Goal: Task Accomplishment & Management: Manage account settings

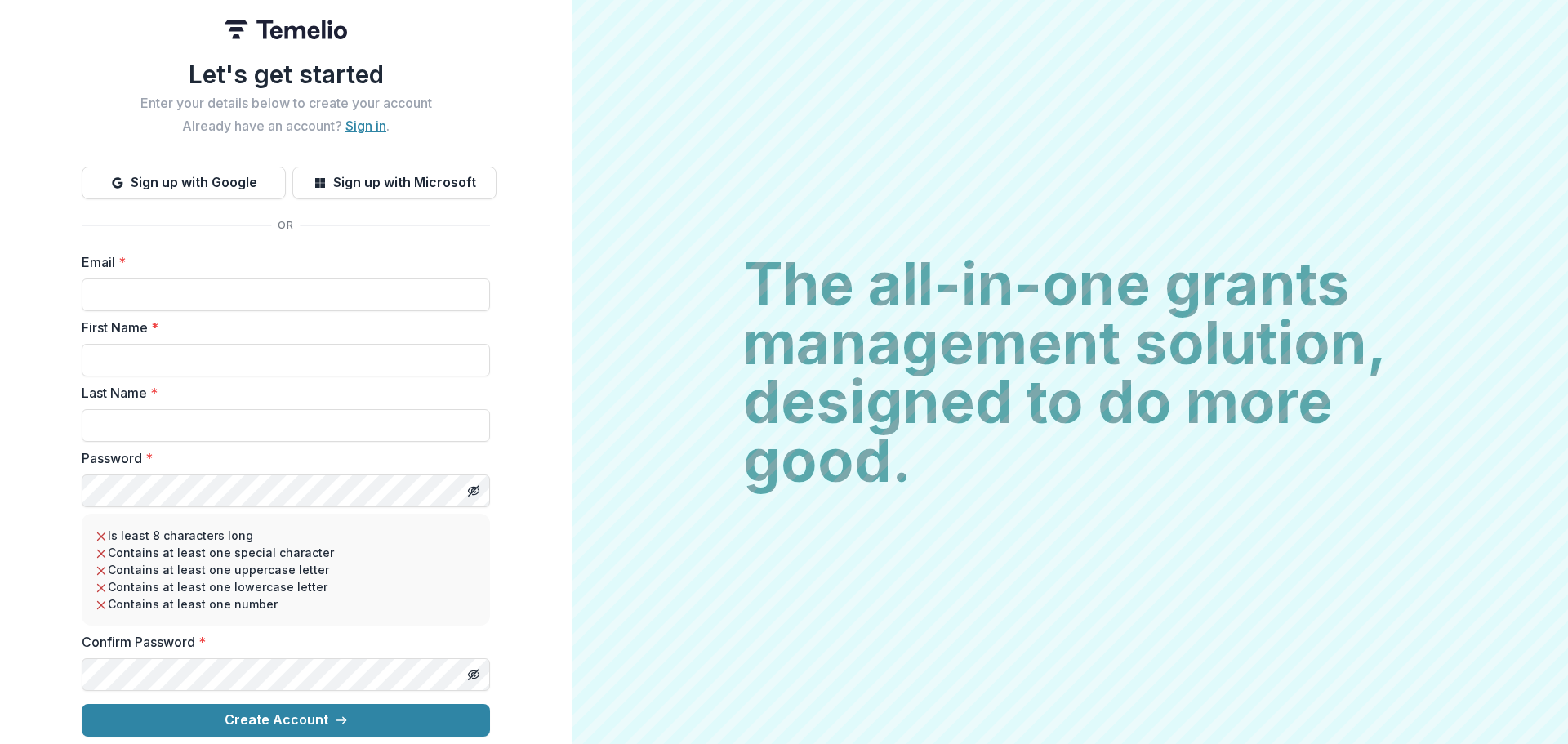
click at [379, 118] on link "Sign in" at bounding box center [366, 125] width 41 height 16
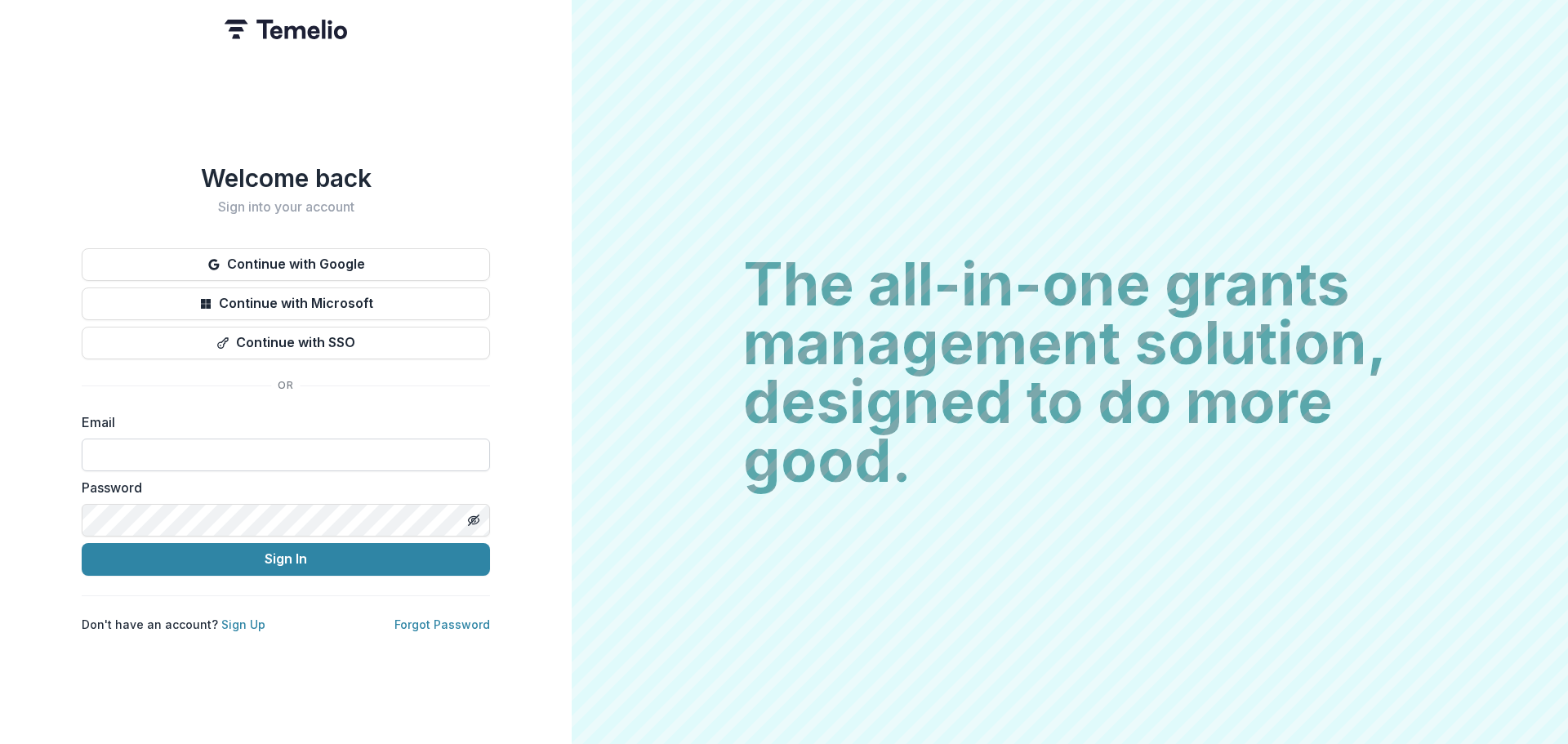
click at [179, 438] on input at bounding box center [285, 454] width 409 height 33
type input "**********"
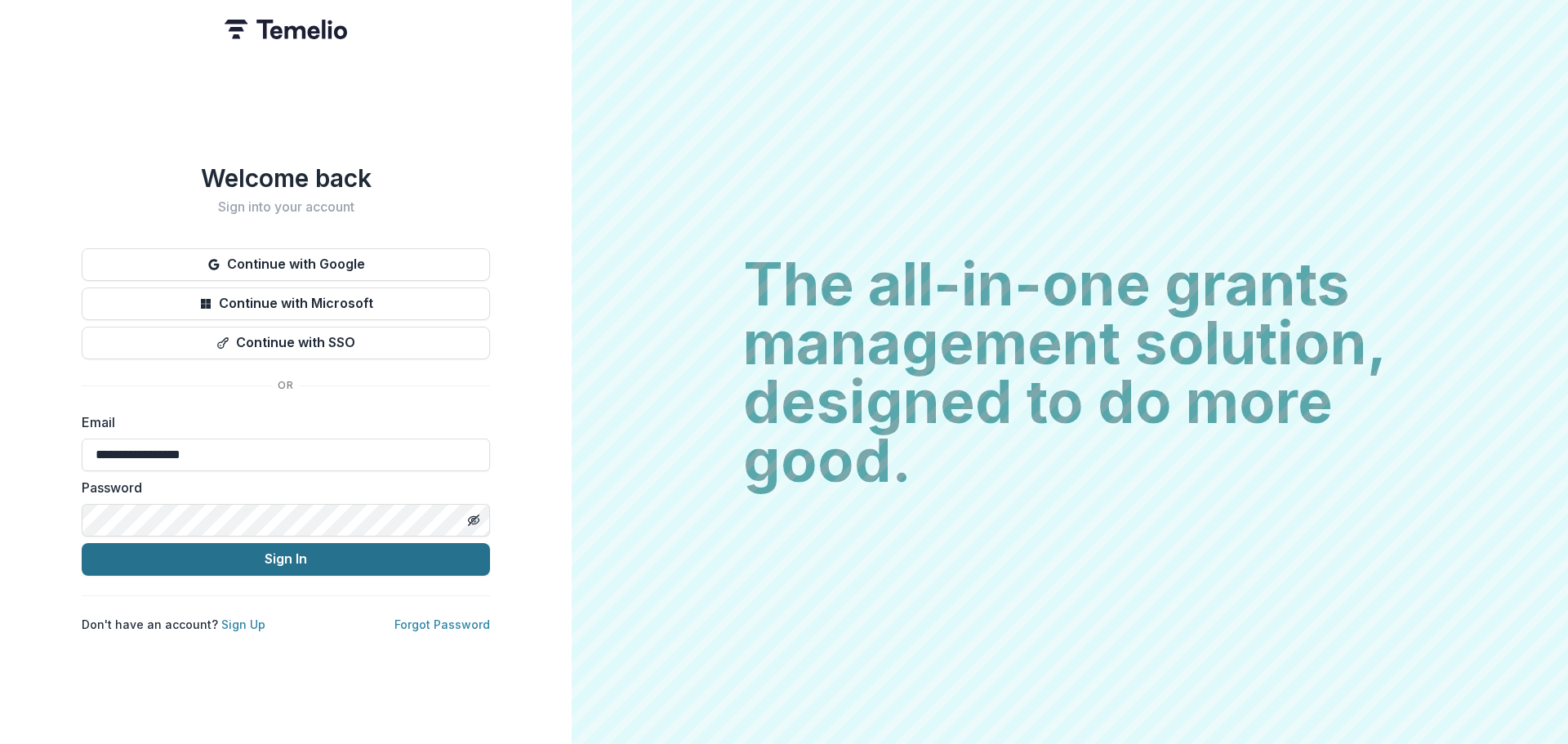
click at [307, 560] on button "Sign In" at bounding box center [285, 559] width 409 height 33
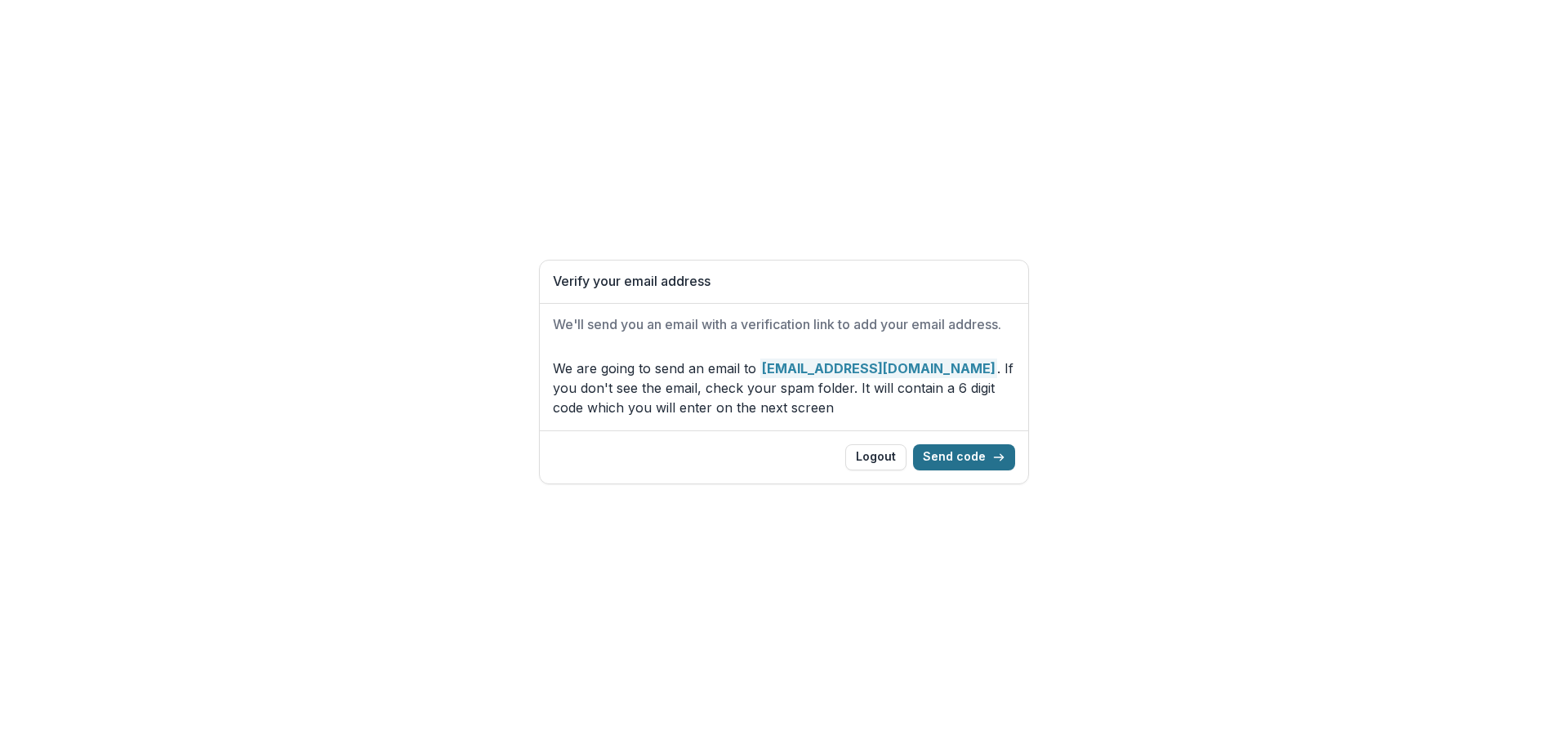
click at [990, 455] on button "Send code" at bounding box center [963, 457] width 102 height 26
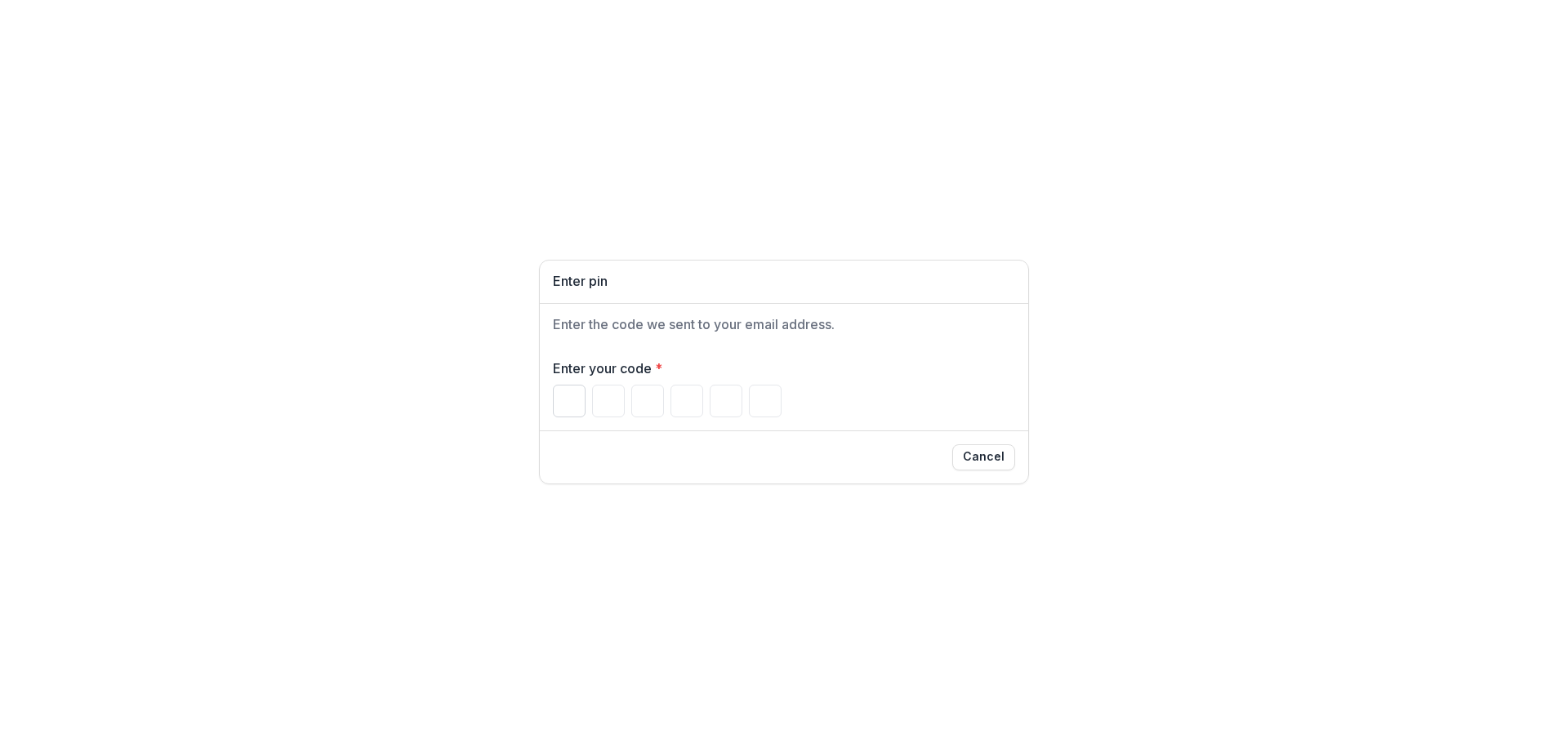
click at [575, 395] on input "Please enter your pin code" at bounding box center [568, 400] width 33 height 33
paste input "Please enter your pin code"
click at [560, 407] on input "Please enter your pin code" at bounding box center [568, 400] width 33 height 33
type input "*"
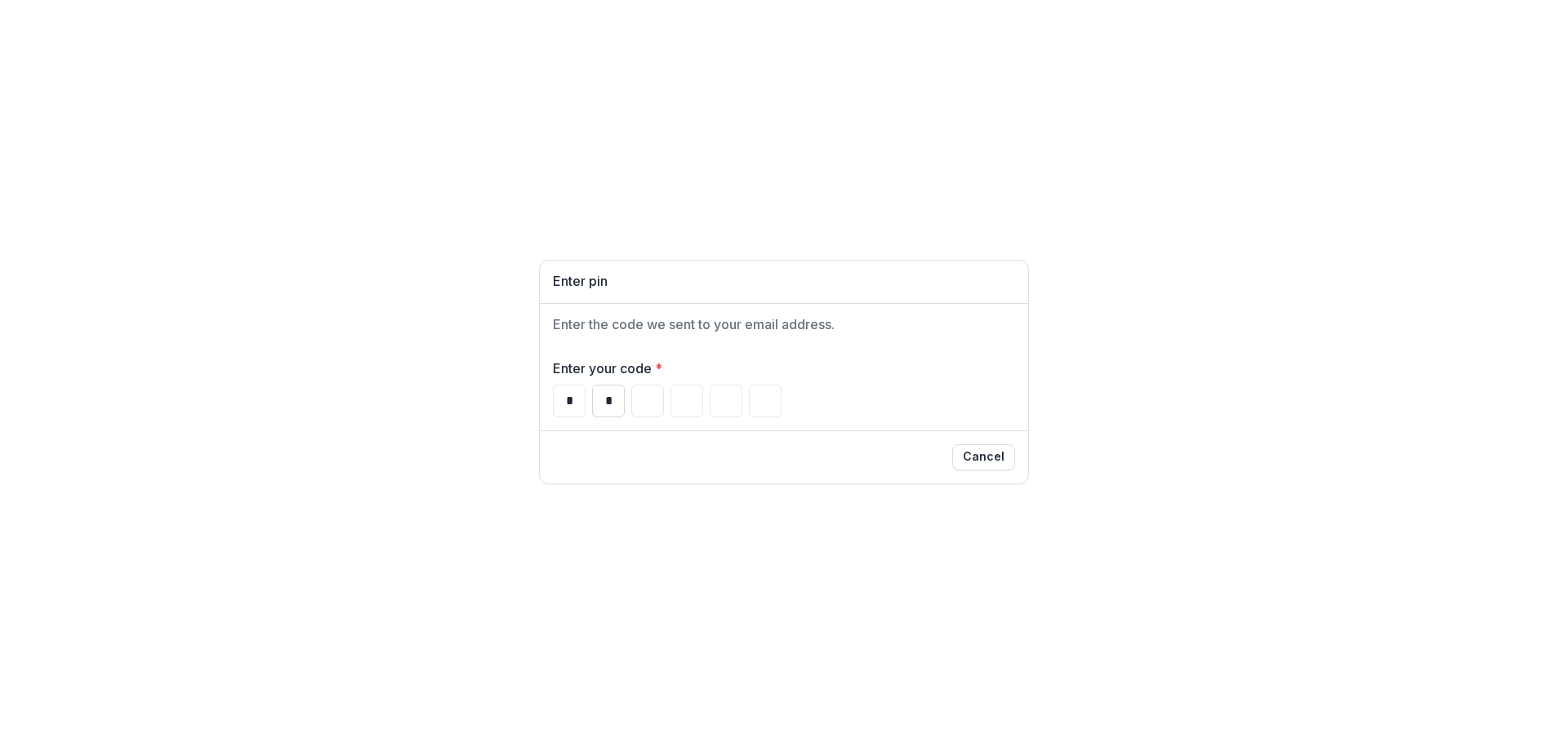
type input "*"
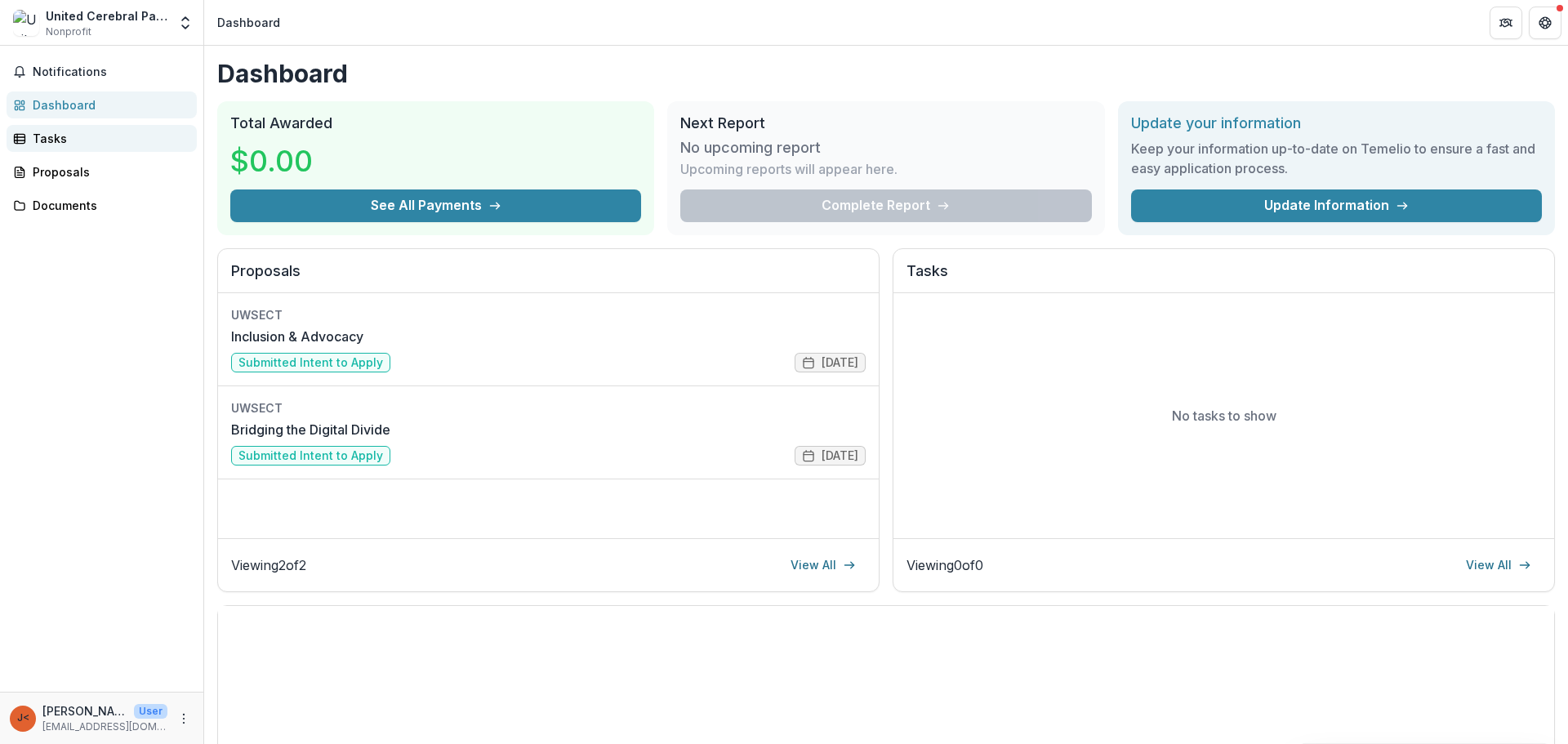
click at [61, 145] on div "Tasks" at bounding box center [108, 138] width 151 height 17
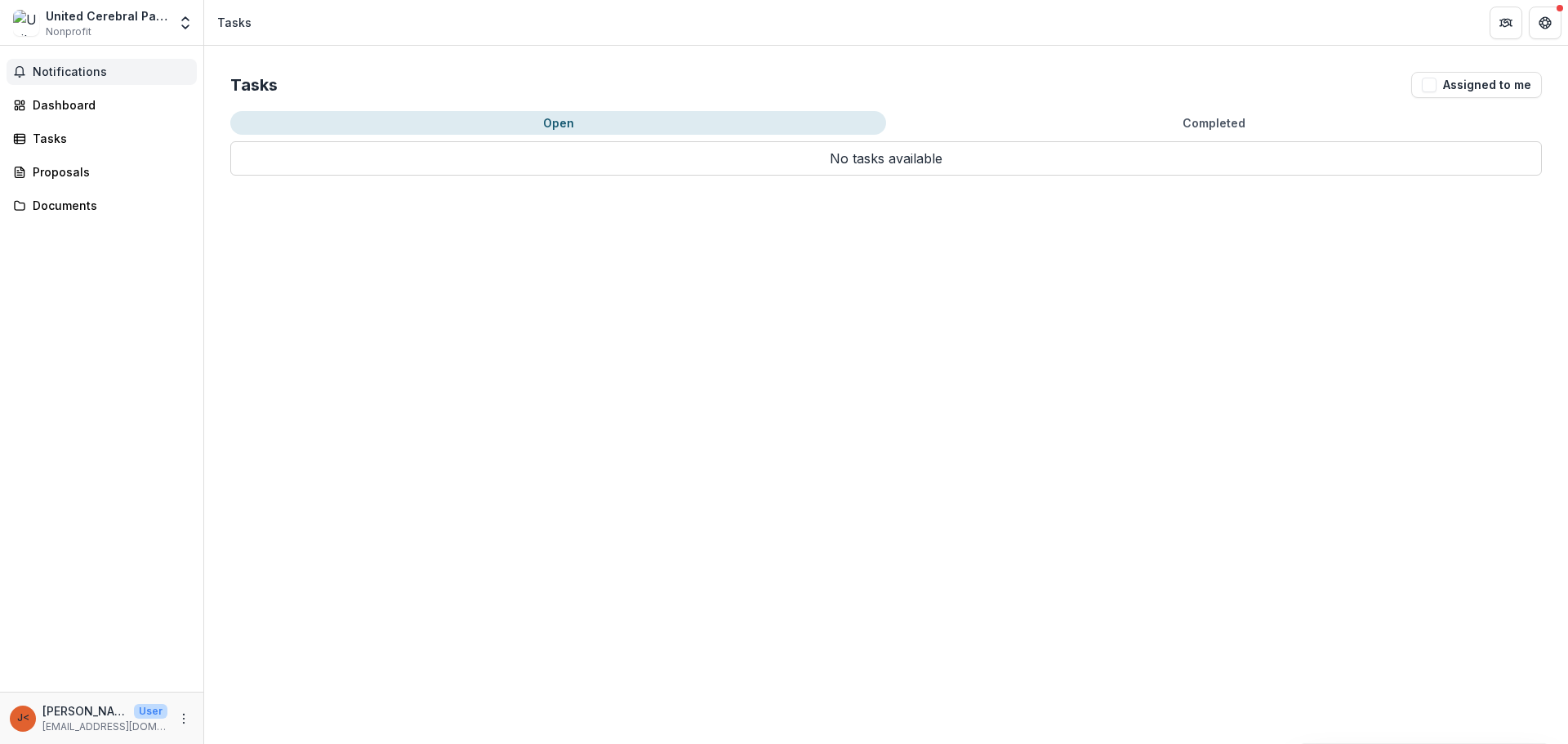
click at [95, 79] on span "Notifications" at bounding box center [111, 72] width 158 height 14
click at [74, 159] on link "Proposals" at bounding box center [101, 171] width 190 height 27
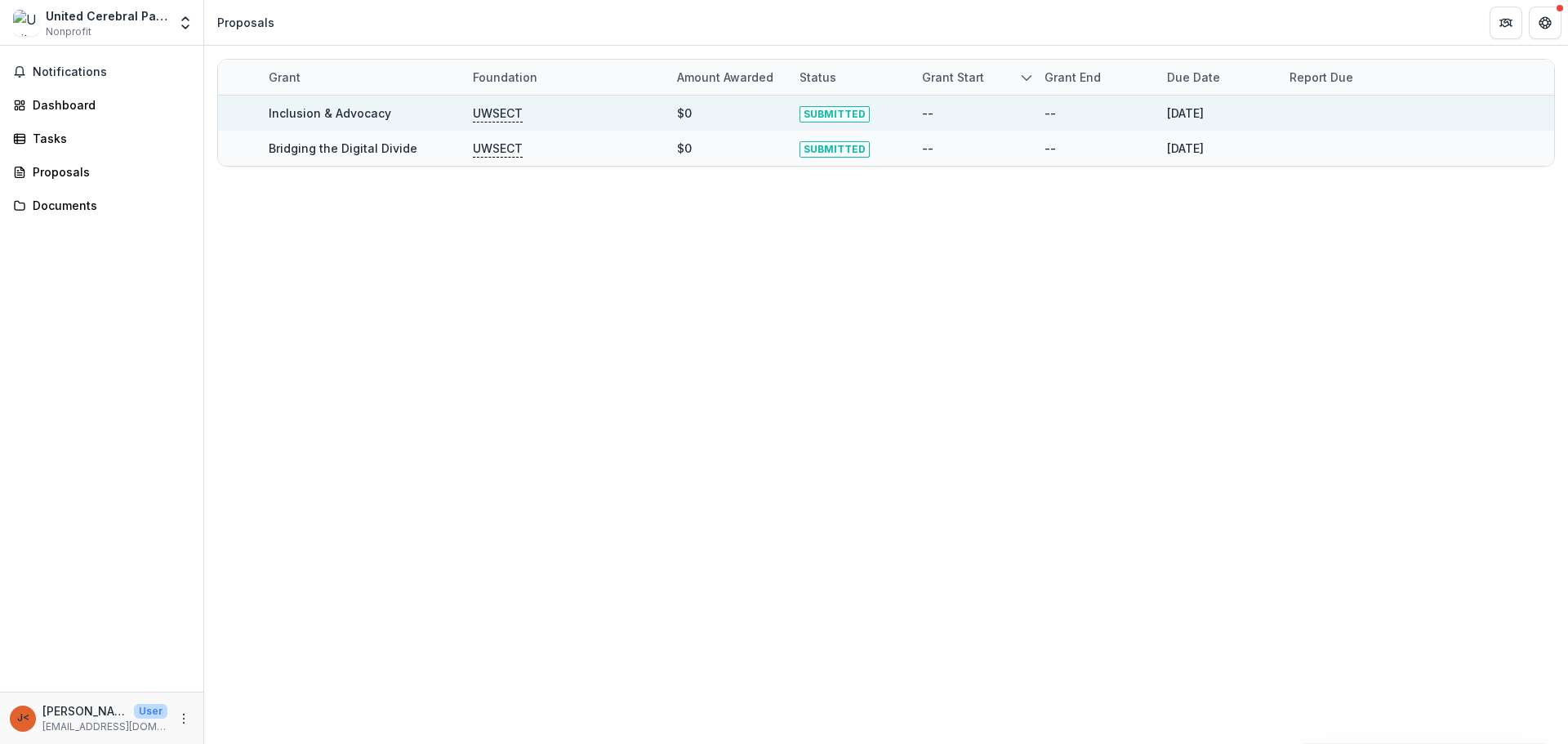
click at [835, 114] on span "SUBMITTED" at bounding box center [834, 114] width 70 height 16
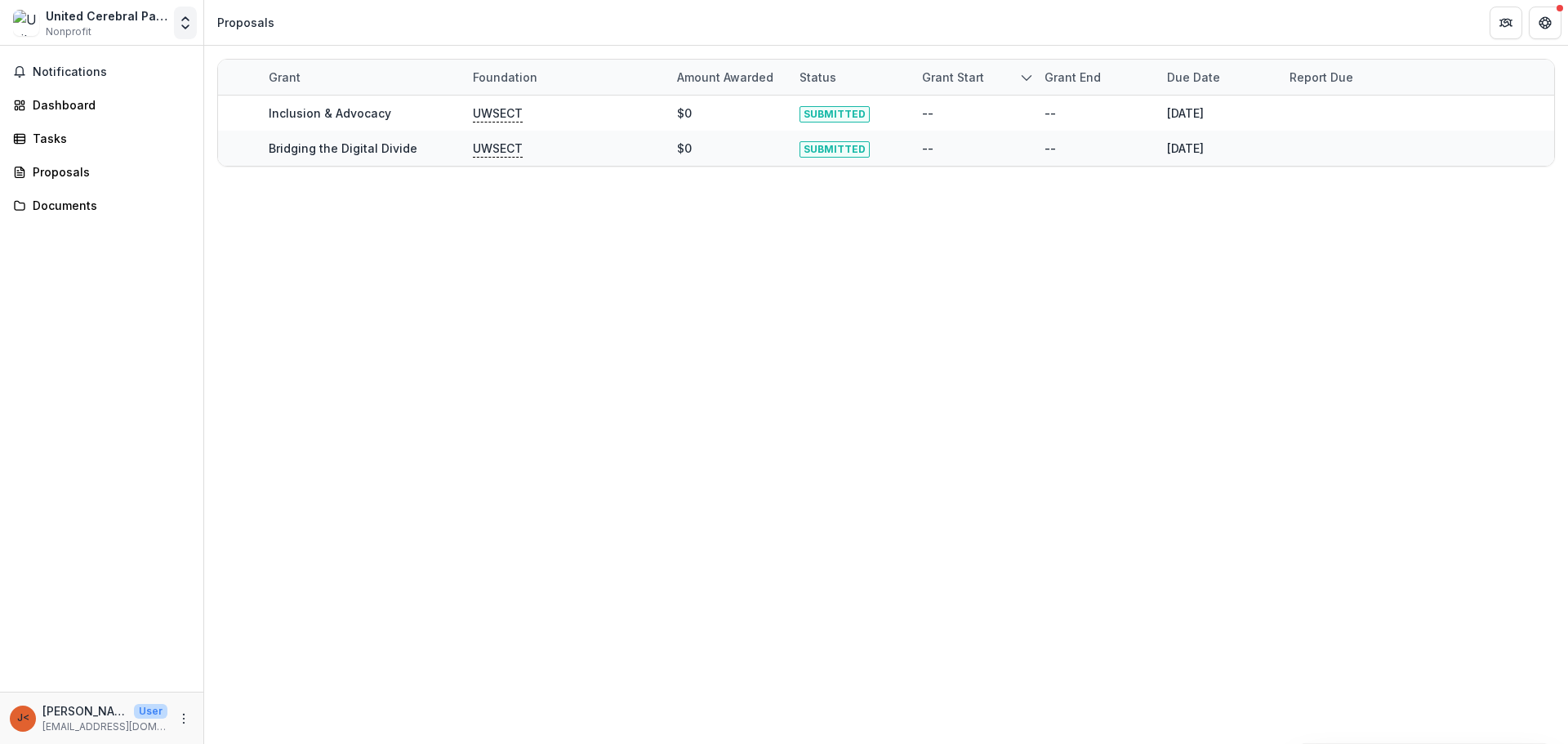
click at [179, 26] on icon "Open entity switcher" at bounding box center [184, 22] width 16 height 16
click at [213, 221] on div "Grant Foundation Amount awarded Status Grant start Grant end Due Date Report Du…" at bounding box center [885, 394] width 1363 height 698
click at [106, 107] on div "Dashboard" at bounding box center [108, 105] width 151 height 17
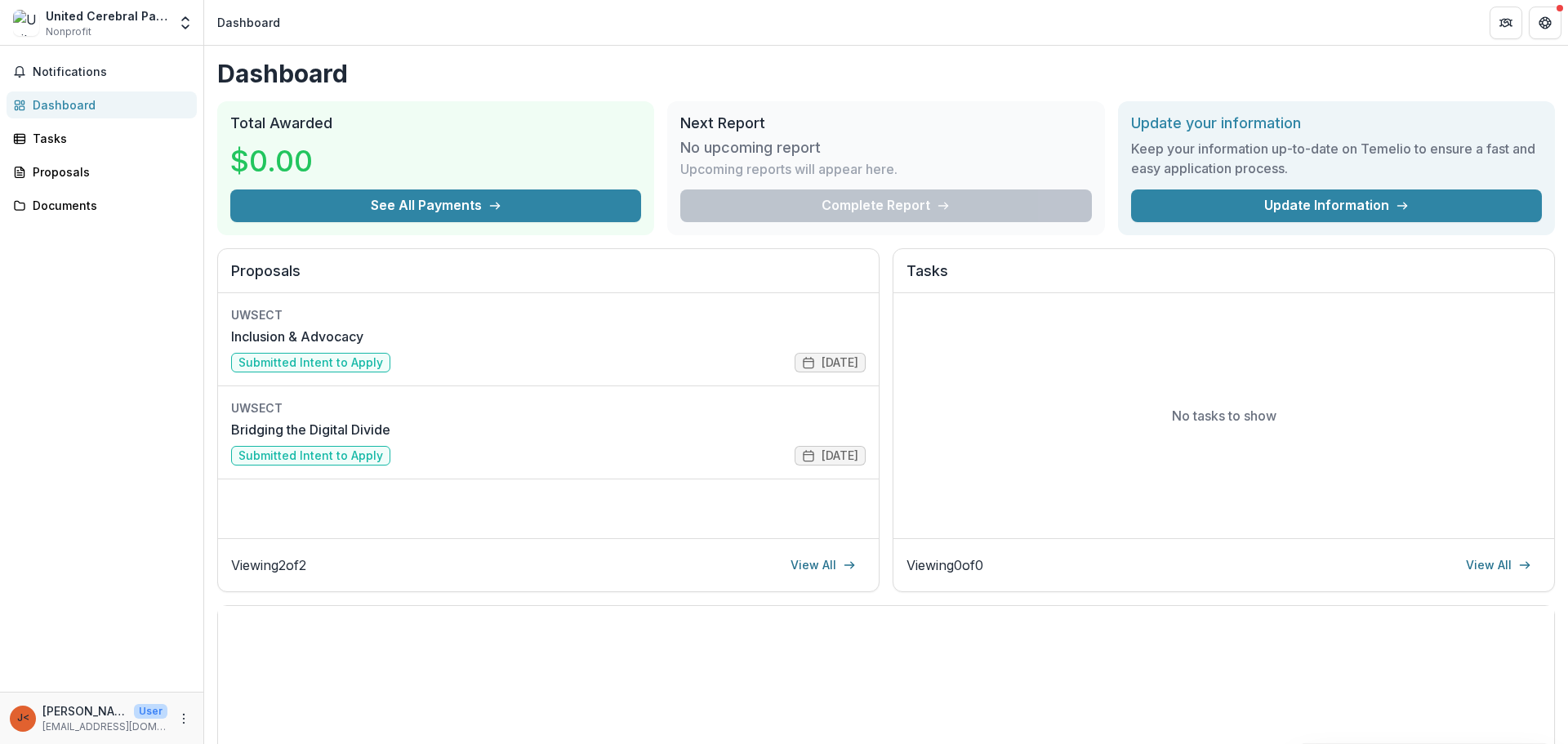
click at [813, 196] on div "Complete Report" at bounding box center [885, 206] width 410 height 33
click at [364, 331] on link "Inclusion & Advocacy" at bounding box center [296, 336] width 132 height 20
click at [187, 718] on icon "More" at bounding box center [183, 718] width 13 height 13
click at [147, 565] on div "Notifications Dashboard Tasks Proposals Documents" at bounding box center [101, 368] width 203 height 646
click at [94, 145] on div "Tasks" at bounding box center [108, 138] width 151 height 17
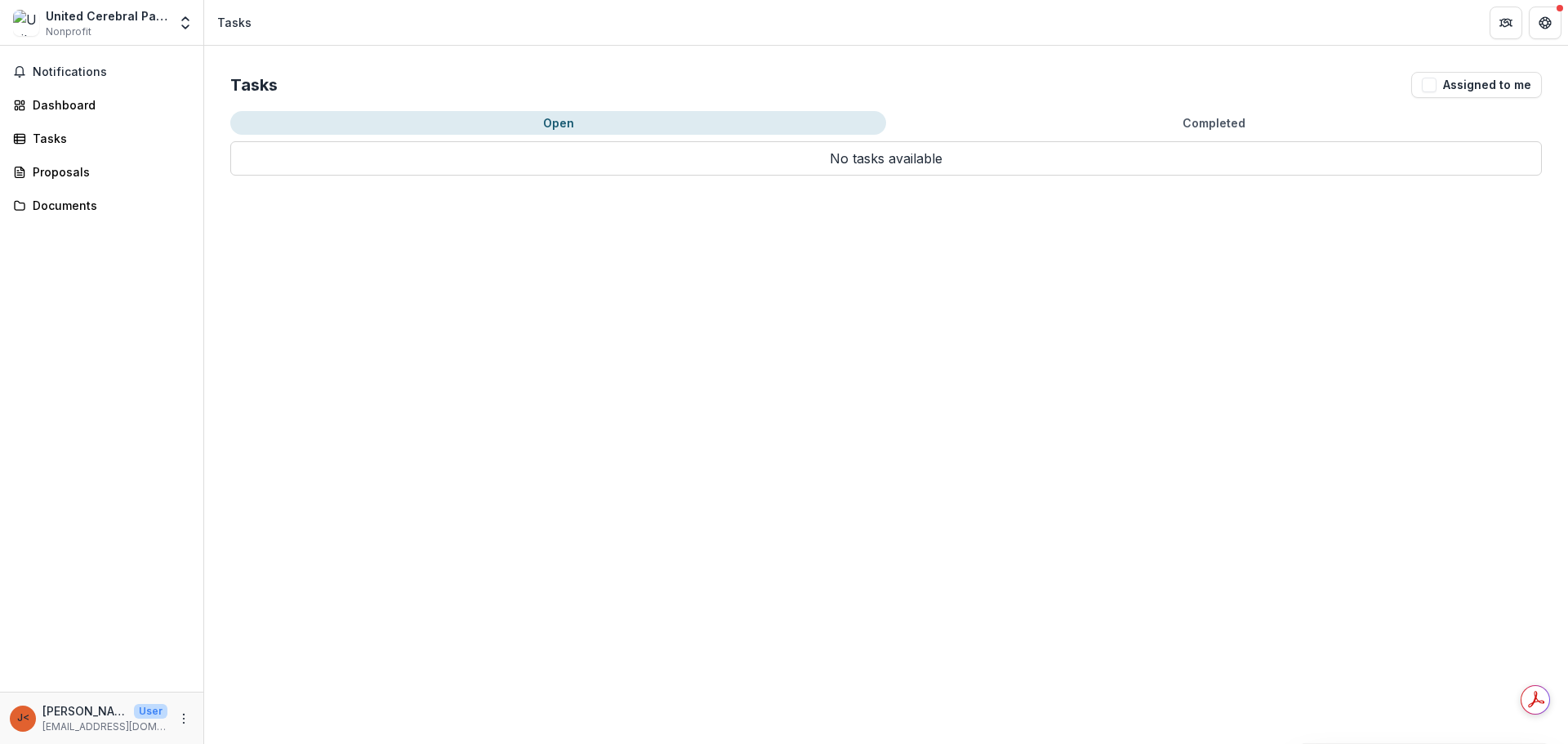
click at [92, 153] on div "Notifications Dashboard Tasks Proposals Documents" at bounding box center [101, 368] width 203 height 646
click at [87, 171] on div "Proposals" at bounding box center [108, 172] width 151 height 17
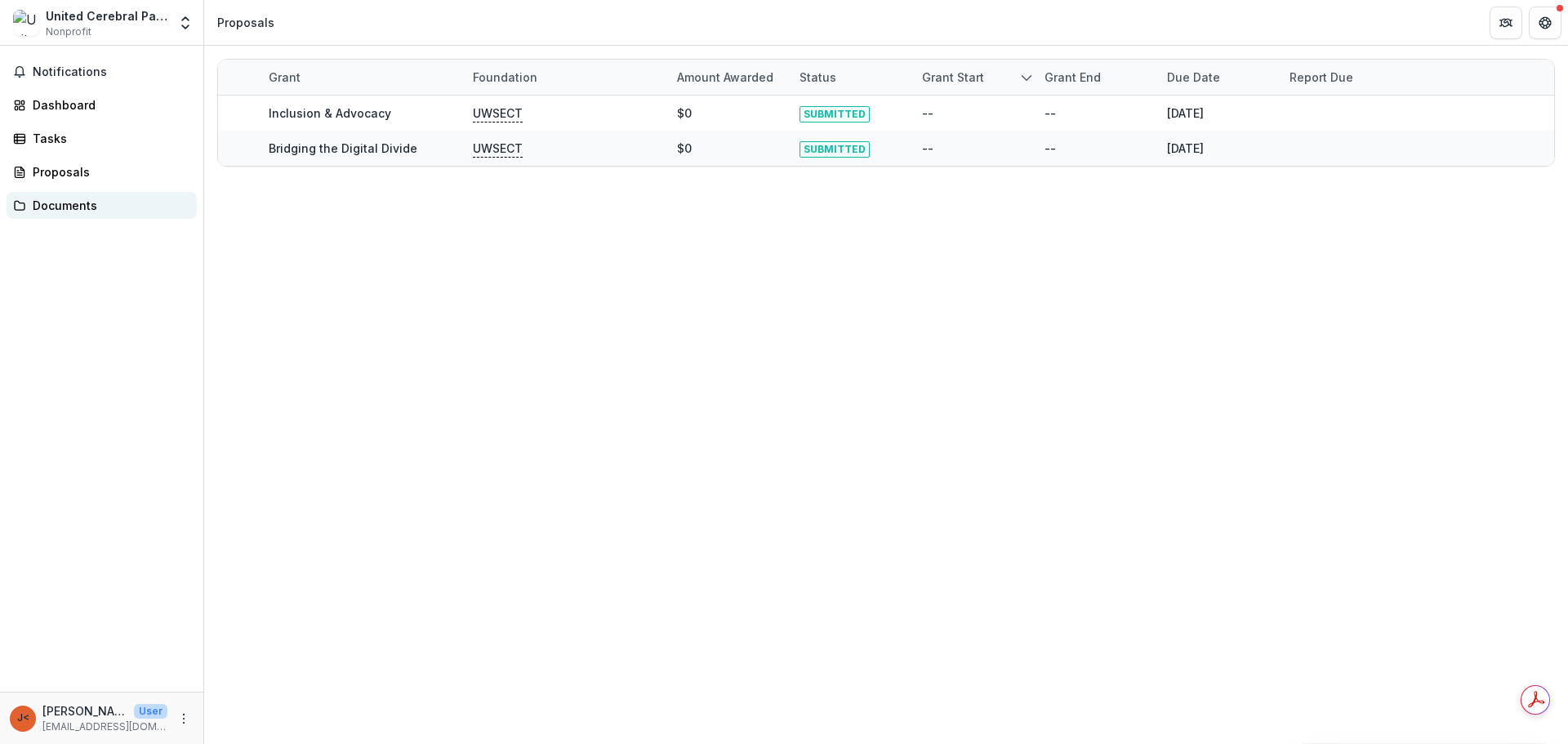
click at [109, 214] on link "Documents" at bounding box center [101, 205] width 190 height 27
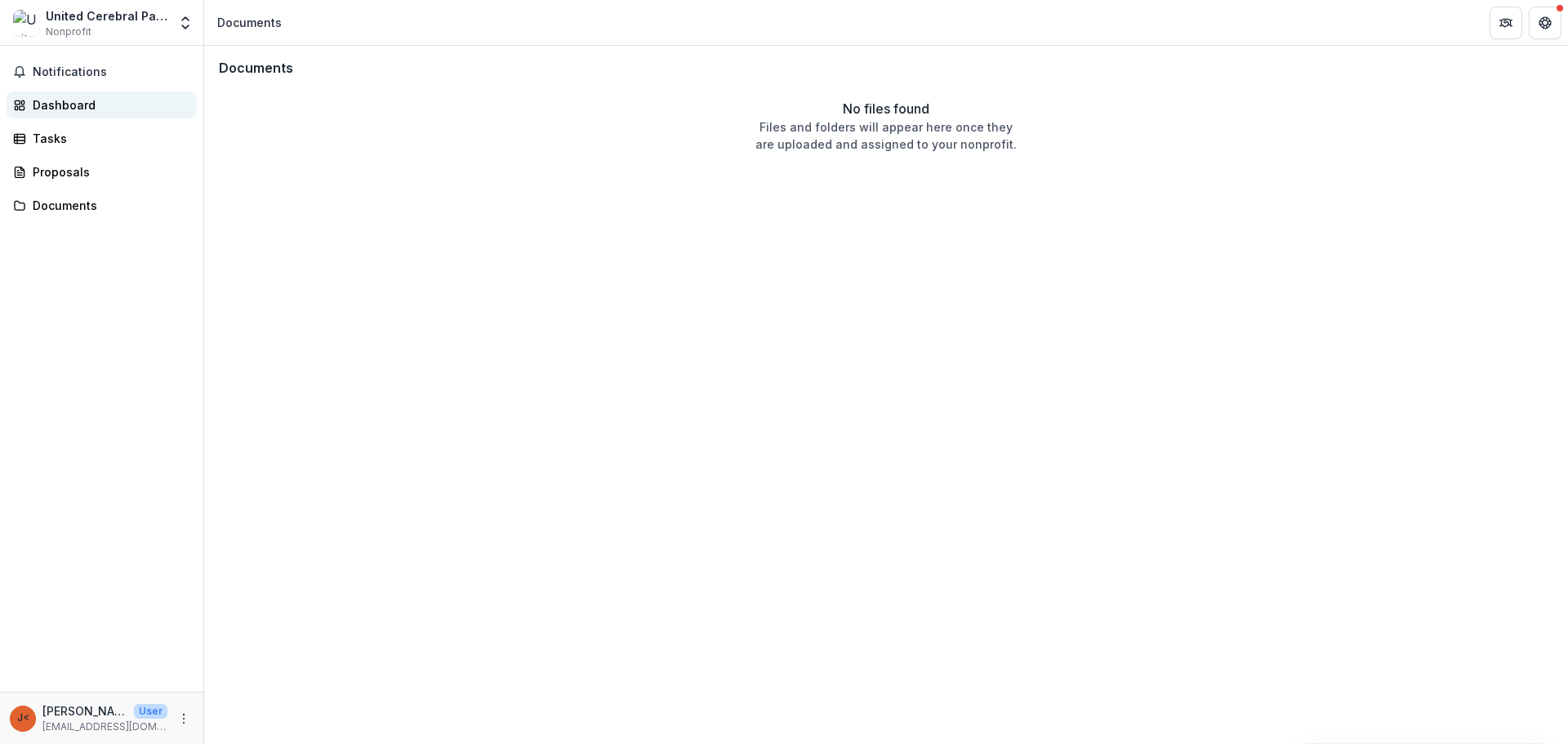
click at [79, 109] on div "Dashboard" at bounding box center [108, 105] width 151 height 17
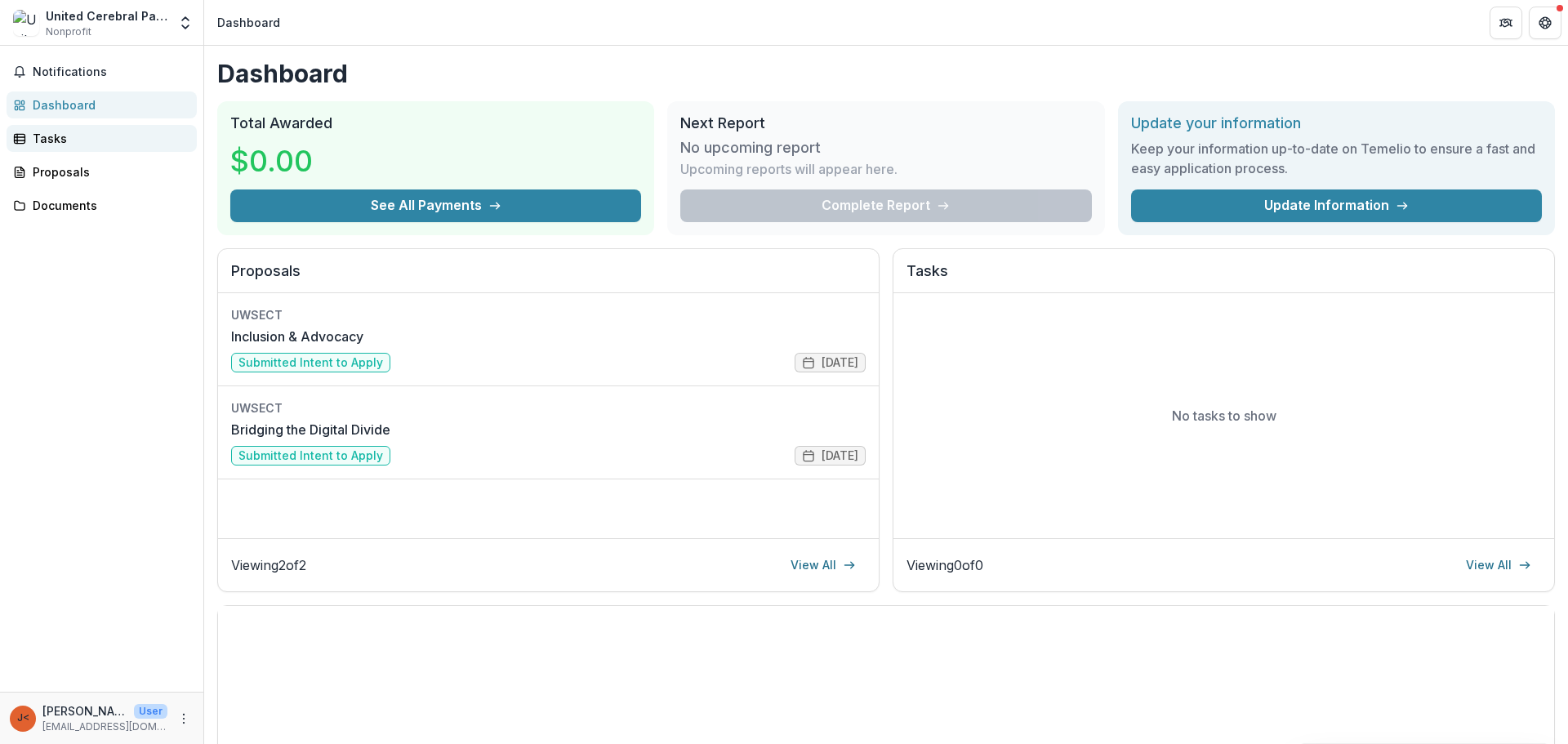
click at [61, 138] on div "Tasks" at bounding box center [108, 138] width 151 height 17
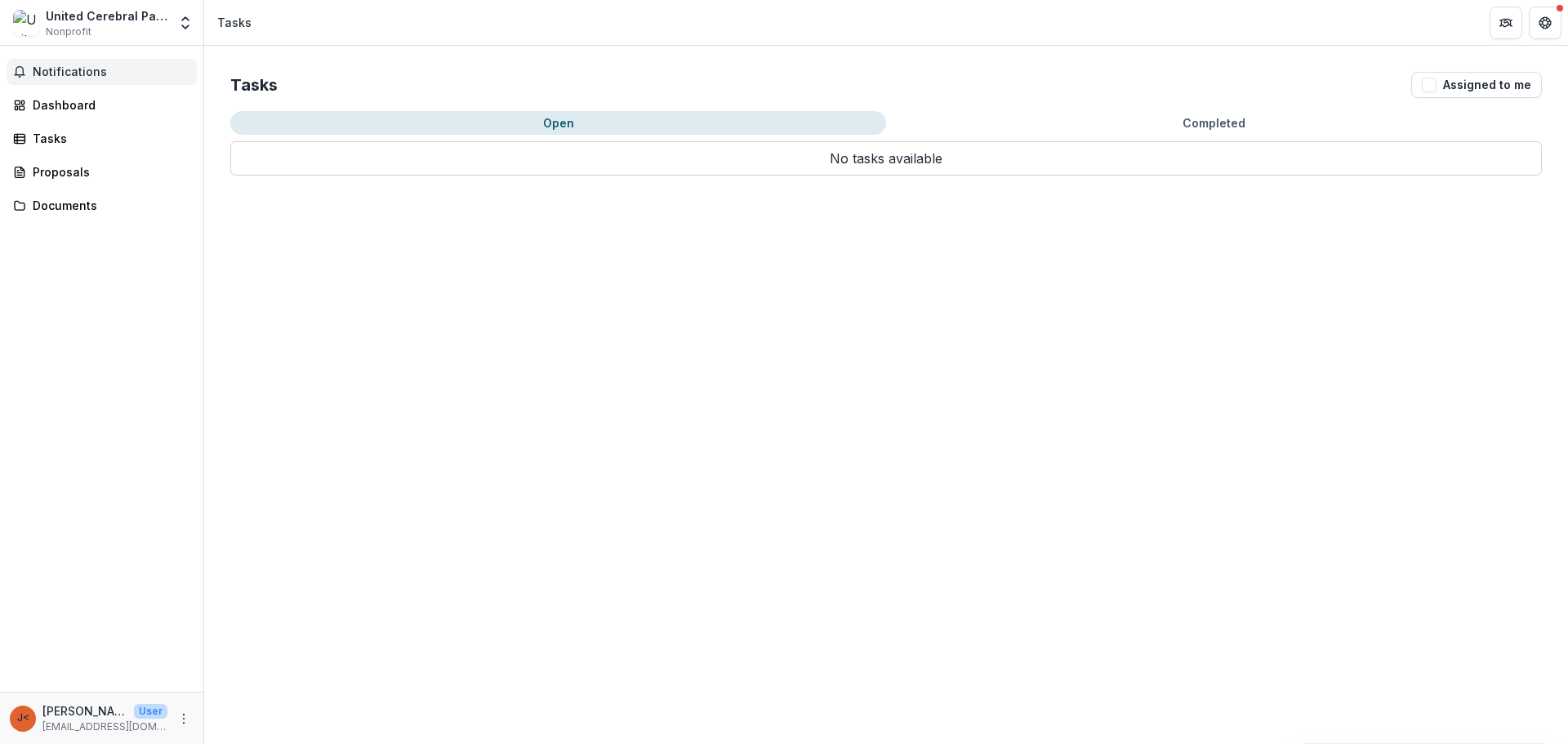
click at [94, 78] on span "Notifications" at bounding box center [111, 72] width 158 height 14
click at [82, 175] on div "Proposals" at bounding box center [108, 172] width 151 height 17
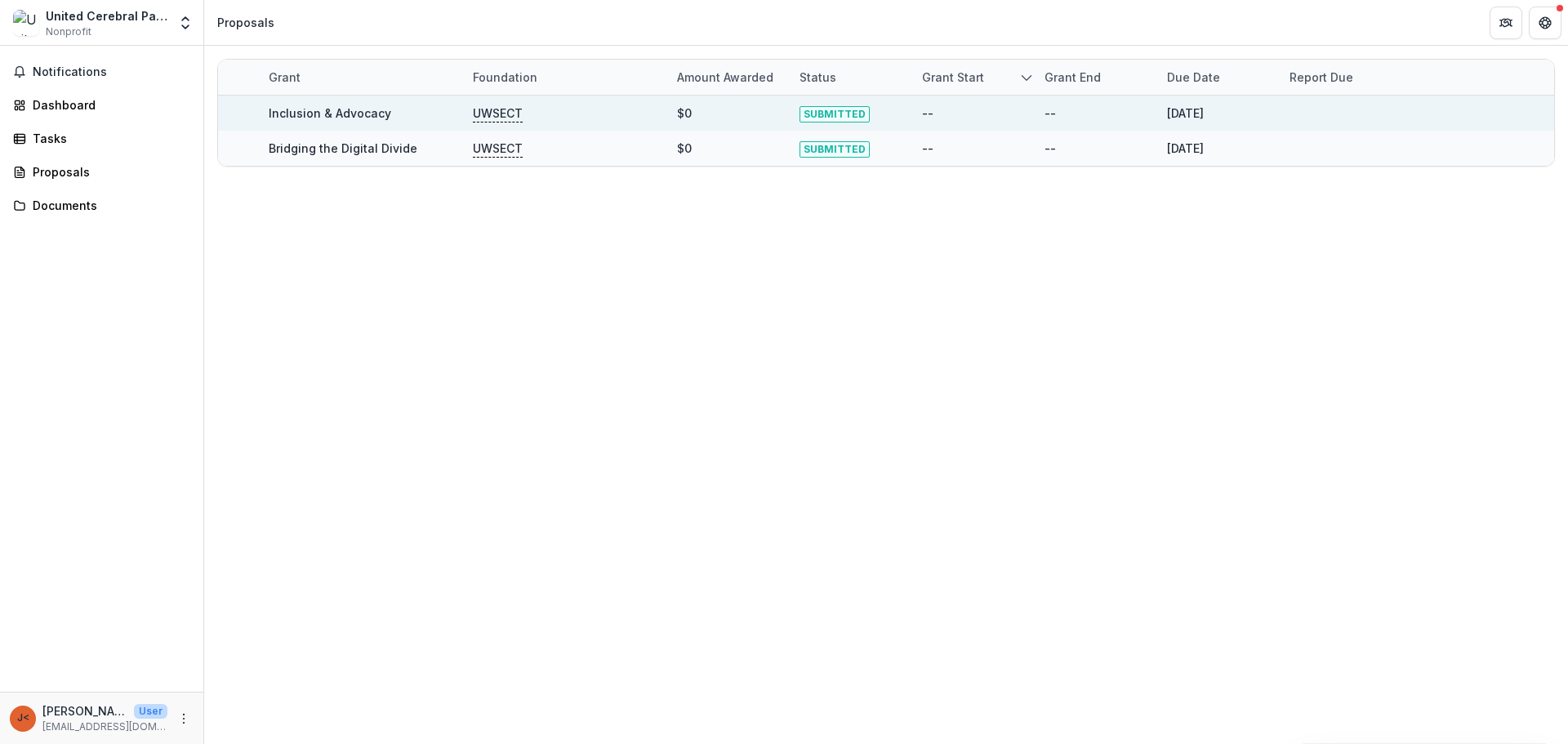
click at [930, 117] on div "--" at bounding box center [928, 113] width 11 height 17
drag, startPoint x: 930, startPoint y: 117, endPoint x: 967, endPoint y: 93, distance: 44.1
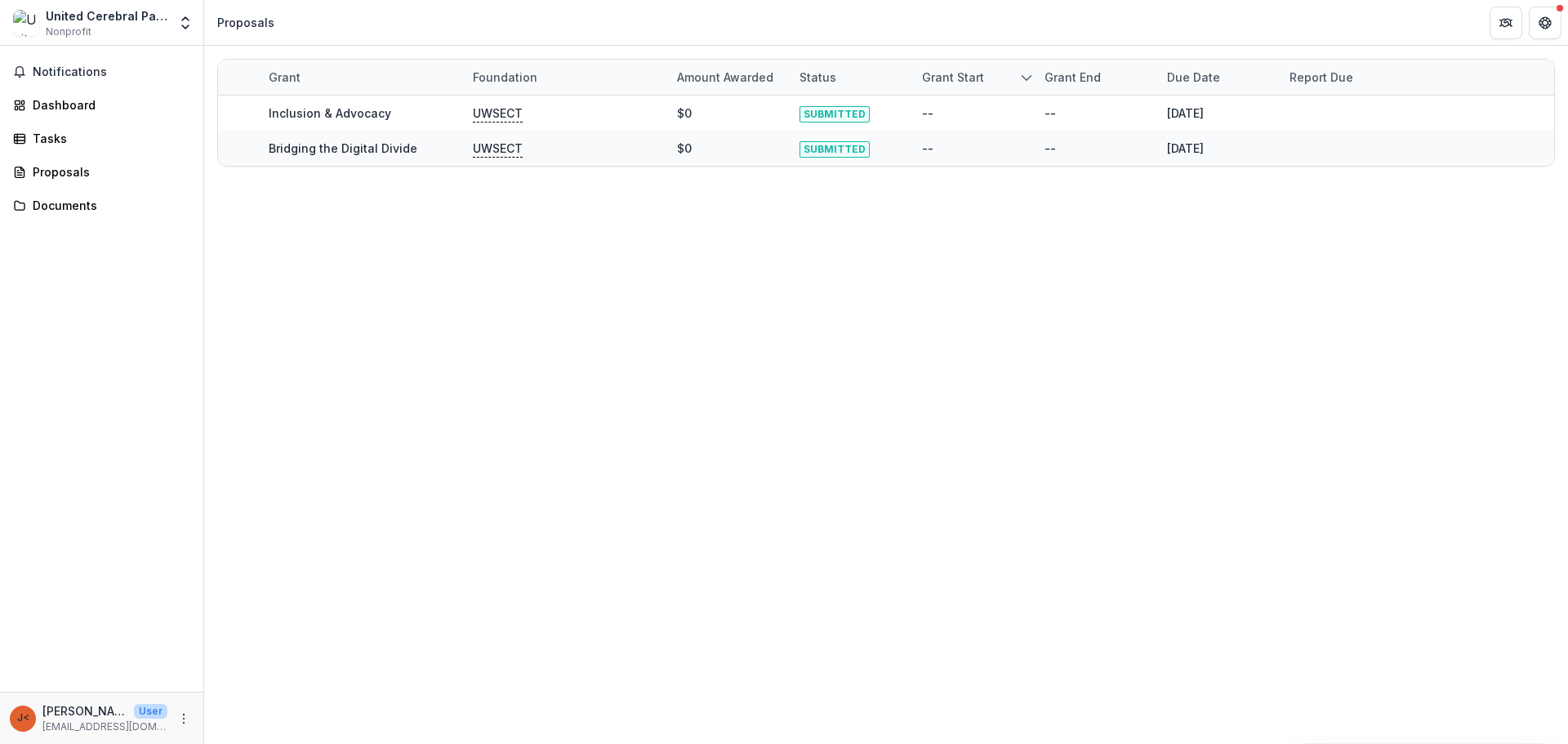
click at [931, 117] on div "--" at bounding box center [928, 113] width 11 height 17
click at [973, 85] on div "Grant start" at bounding box center [952, 77] width 81 height 17
drag, startPoint x: 789, startPoint y: 308, endPoint x: 776, endPoint y: 306, distance: 13.2
click at [788, 308] on div "Grant Foundation Amount awarded Status Grant start Grant end Due Date Report Du…" at bounding box center [885, 394] width 1363 height 698
